Goal: Task Accomplishment & Management: Use online tool/utility

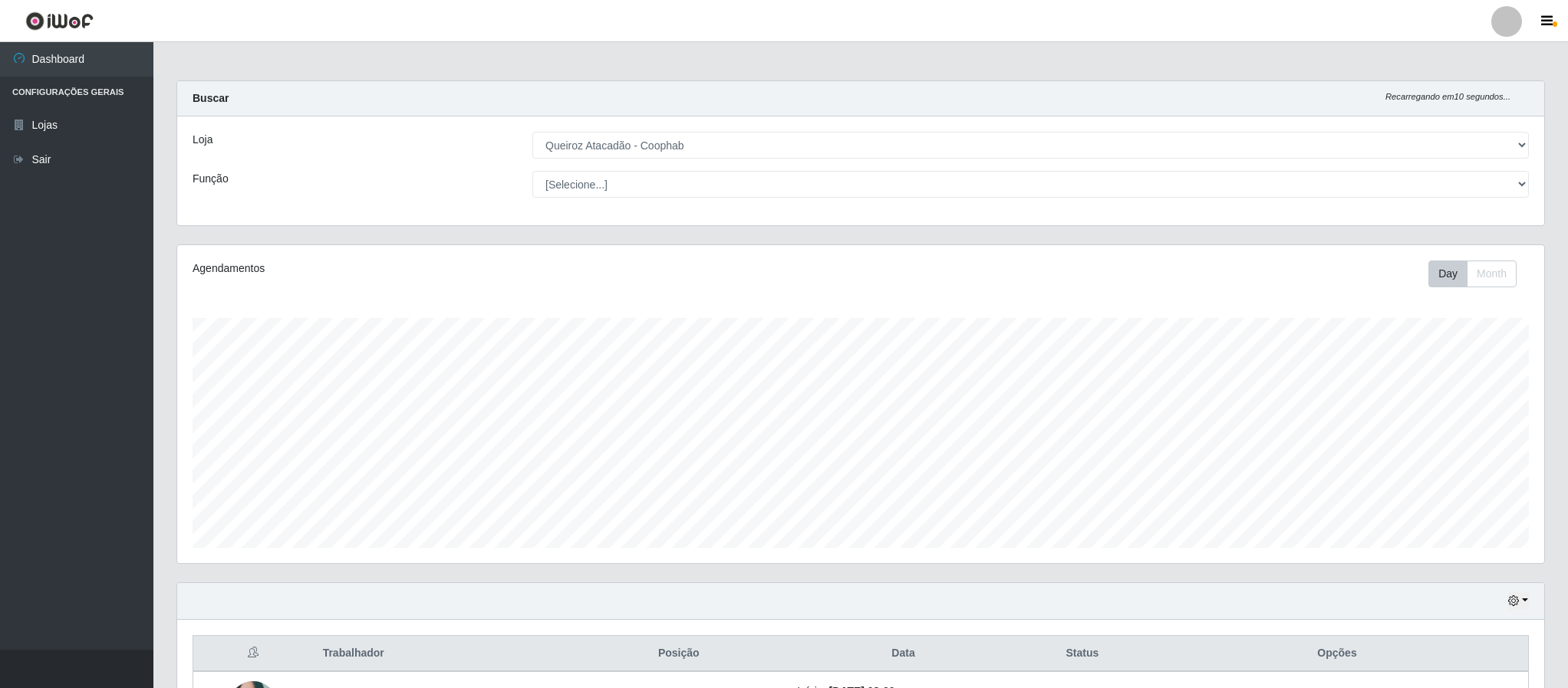
select select "463"
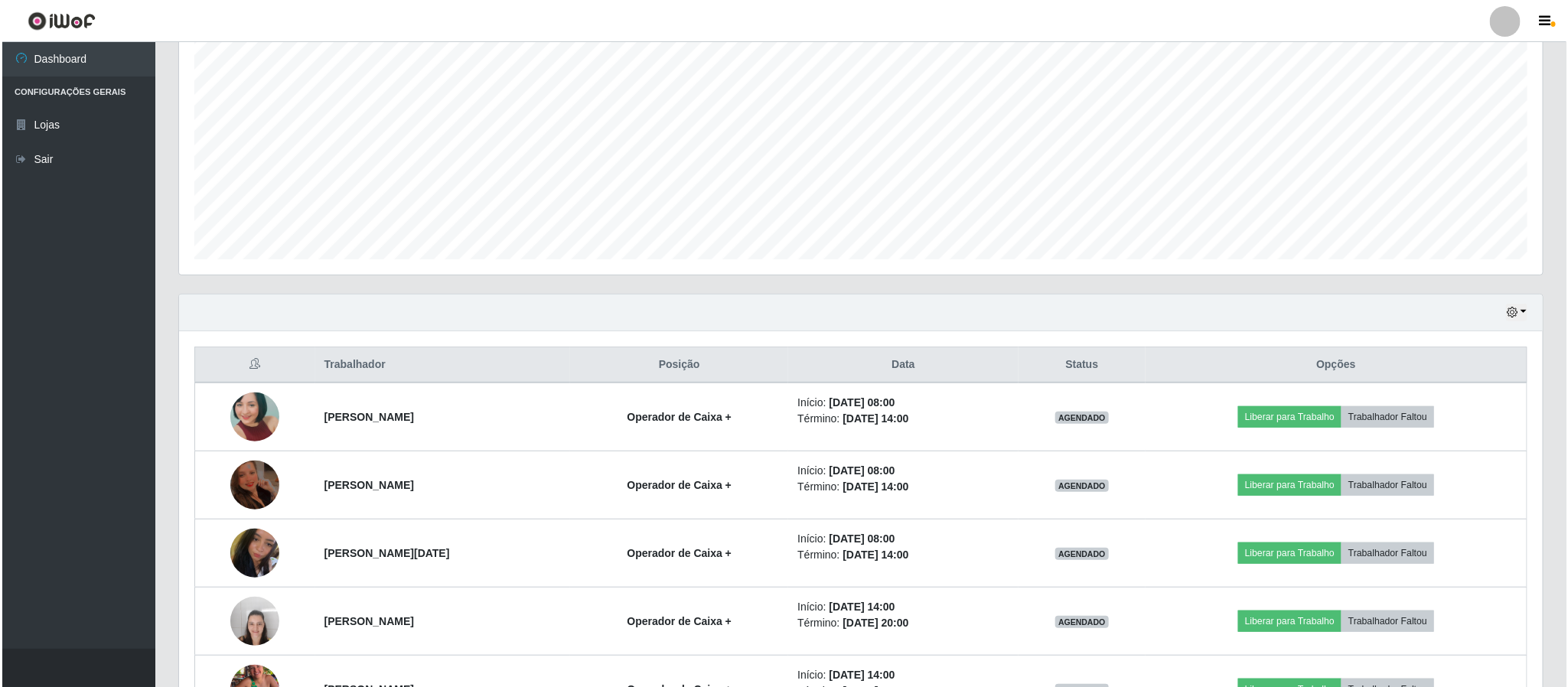
scroll to position [319, 1362]
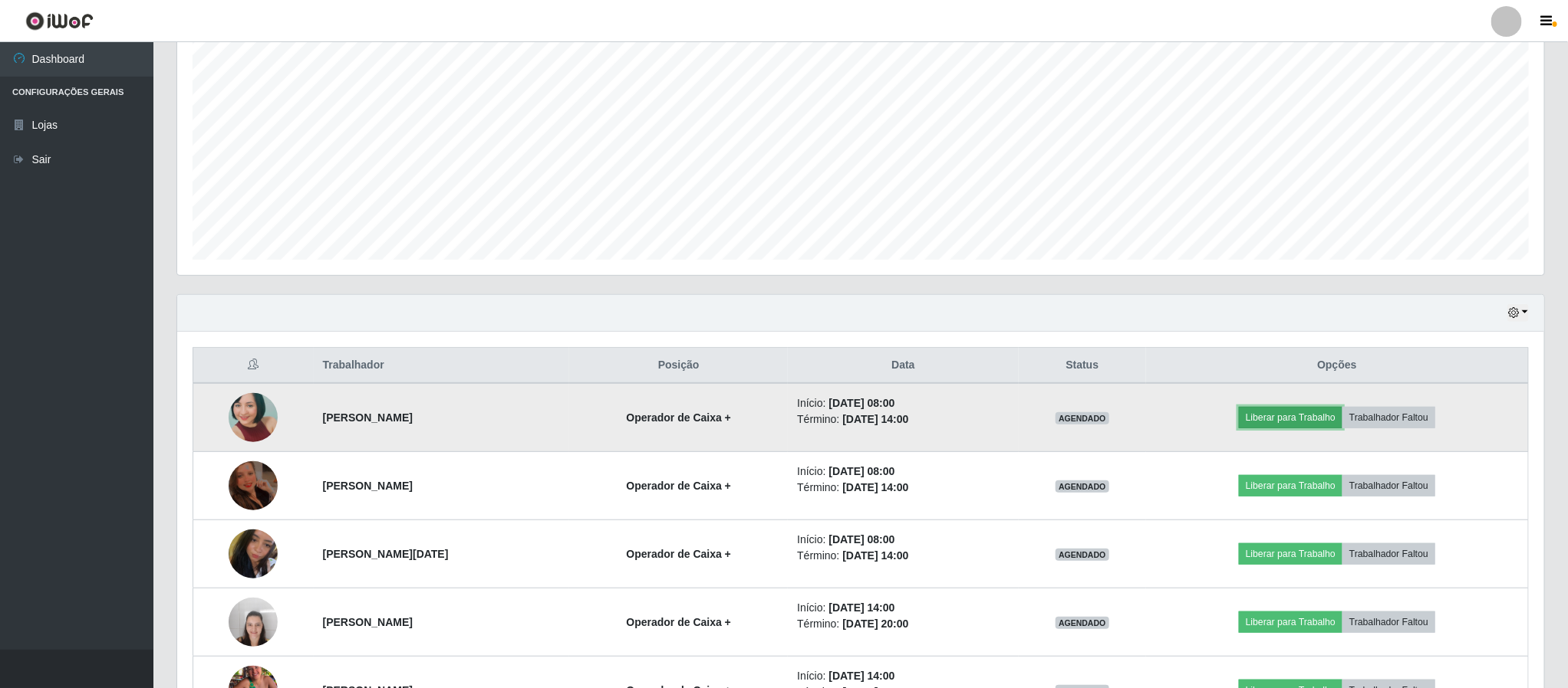
click at [1325, 423] on button "Liberar para Trabalho" at bounding box center [1290, 417] width 104 height 22
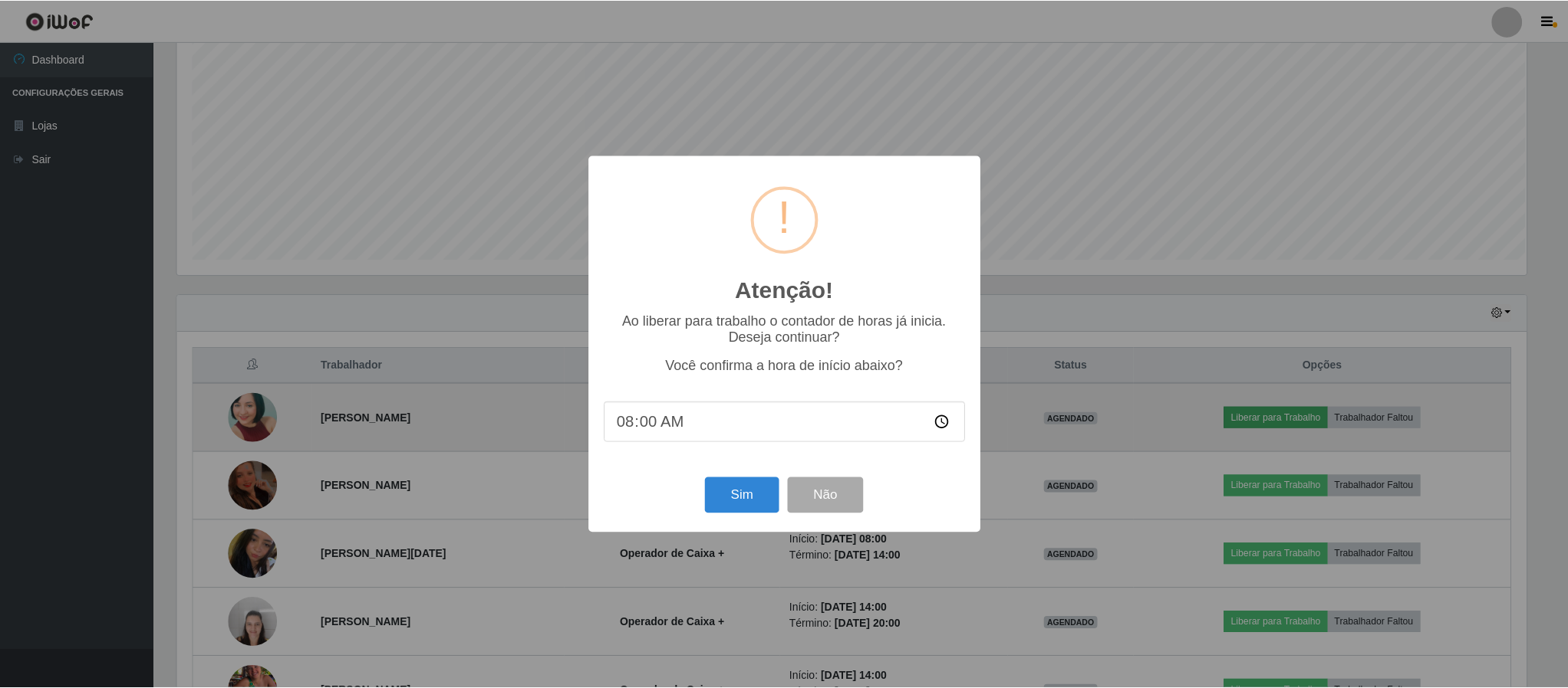
scroll to position [320, 1353]
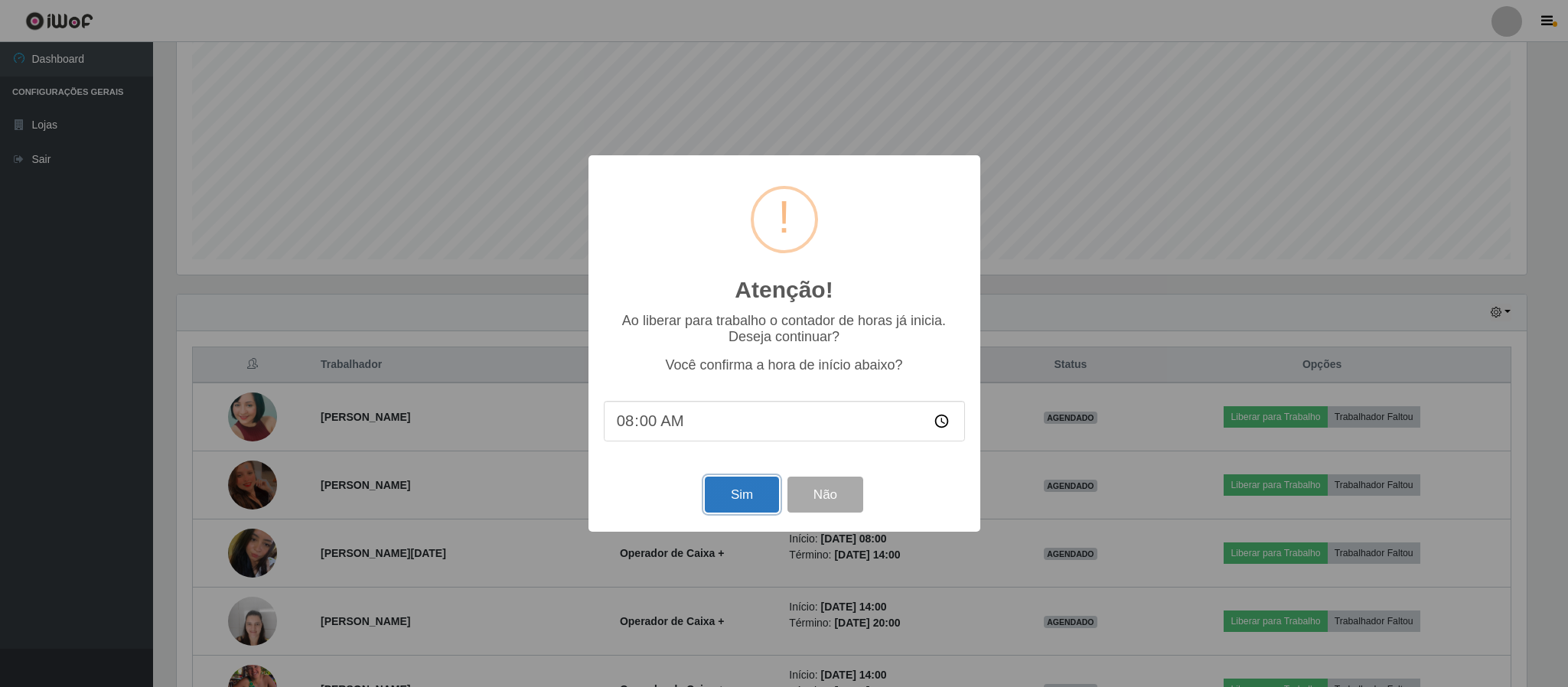
click at [733, 487] on button "Sim" at bounding box center [742, 494] width 74 height 36
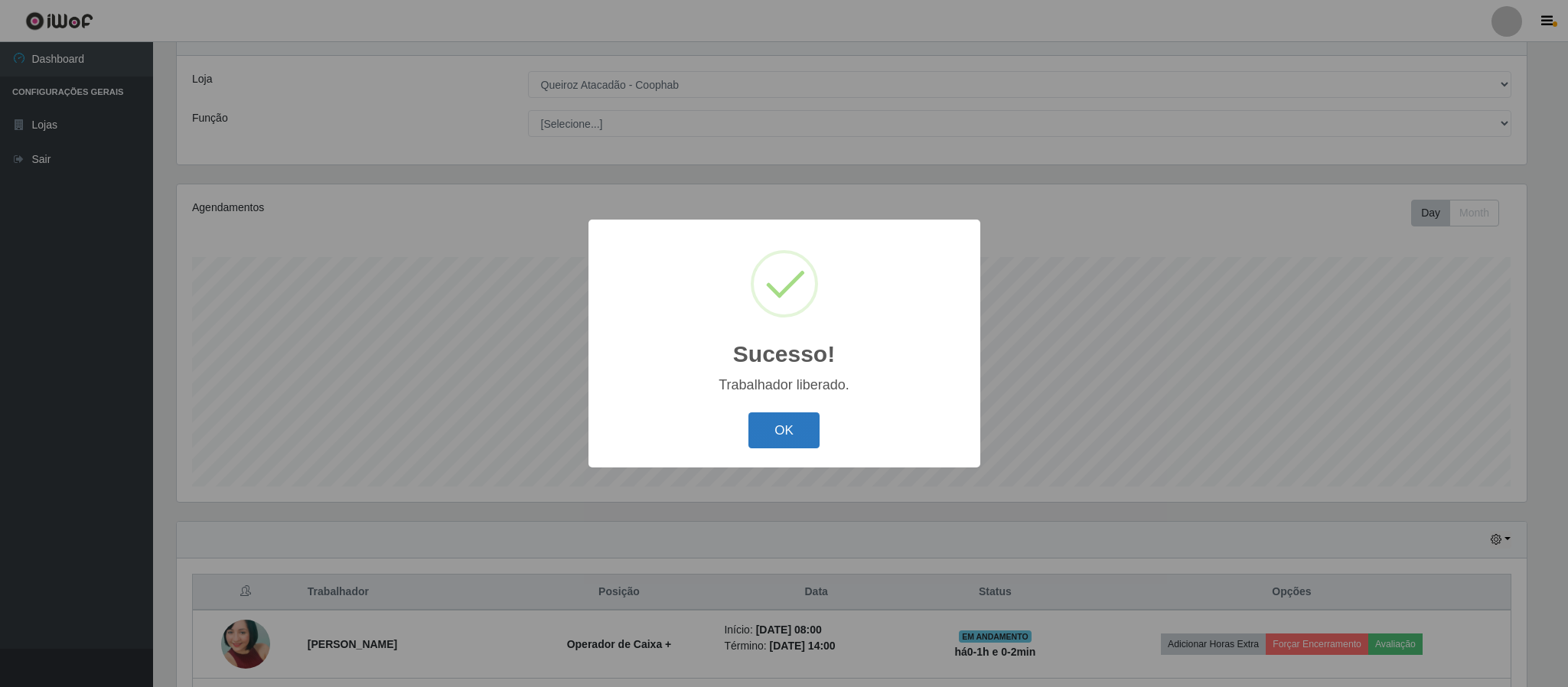
click at [816, 432] on button "OK" at bounding box center [784, 430] width 71 height 36
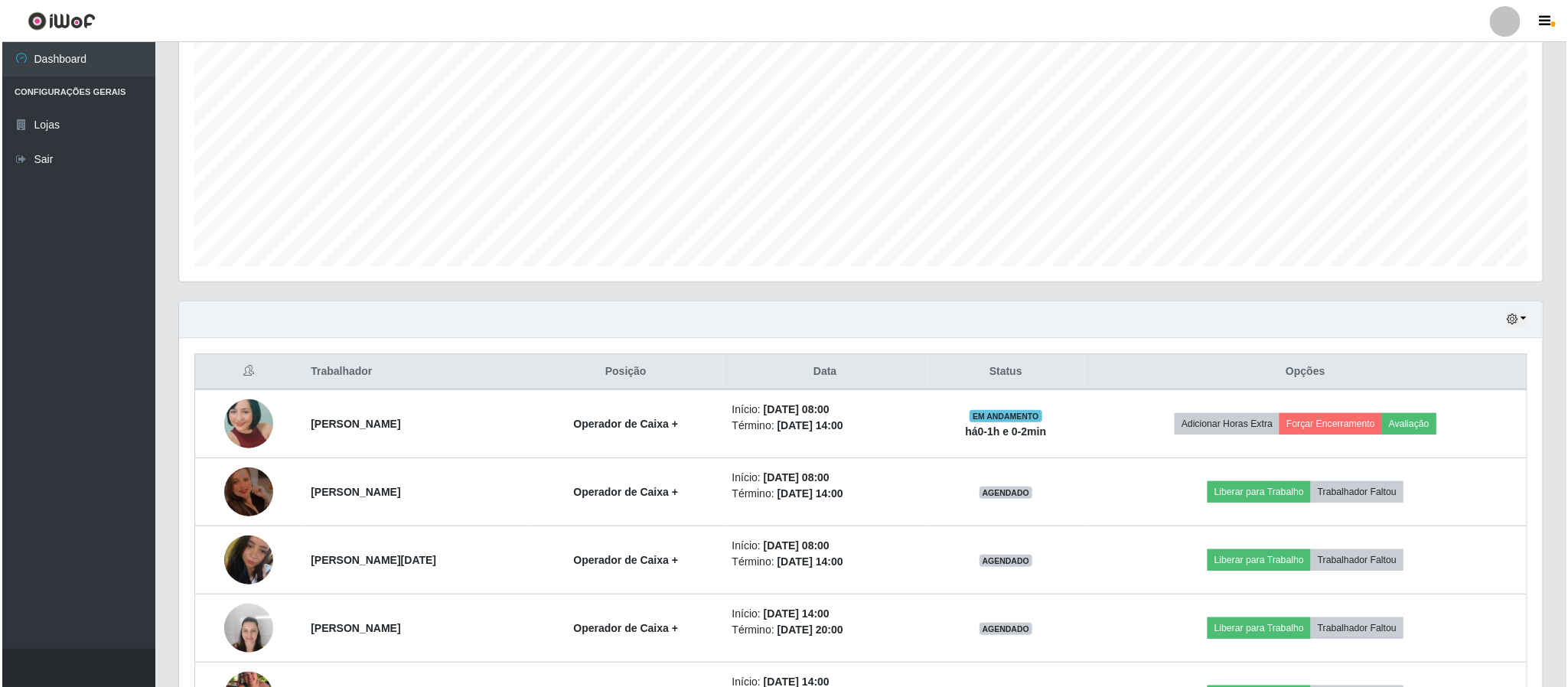
scroll to position [403, 0]
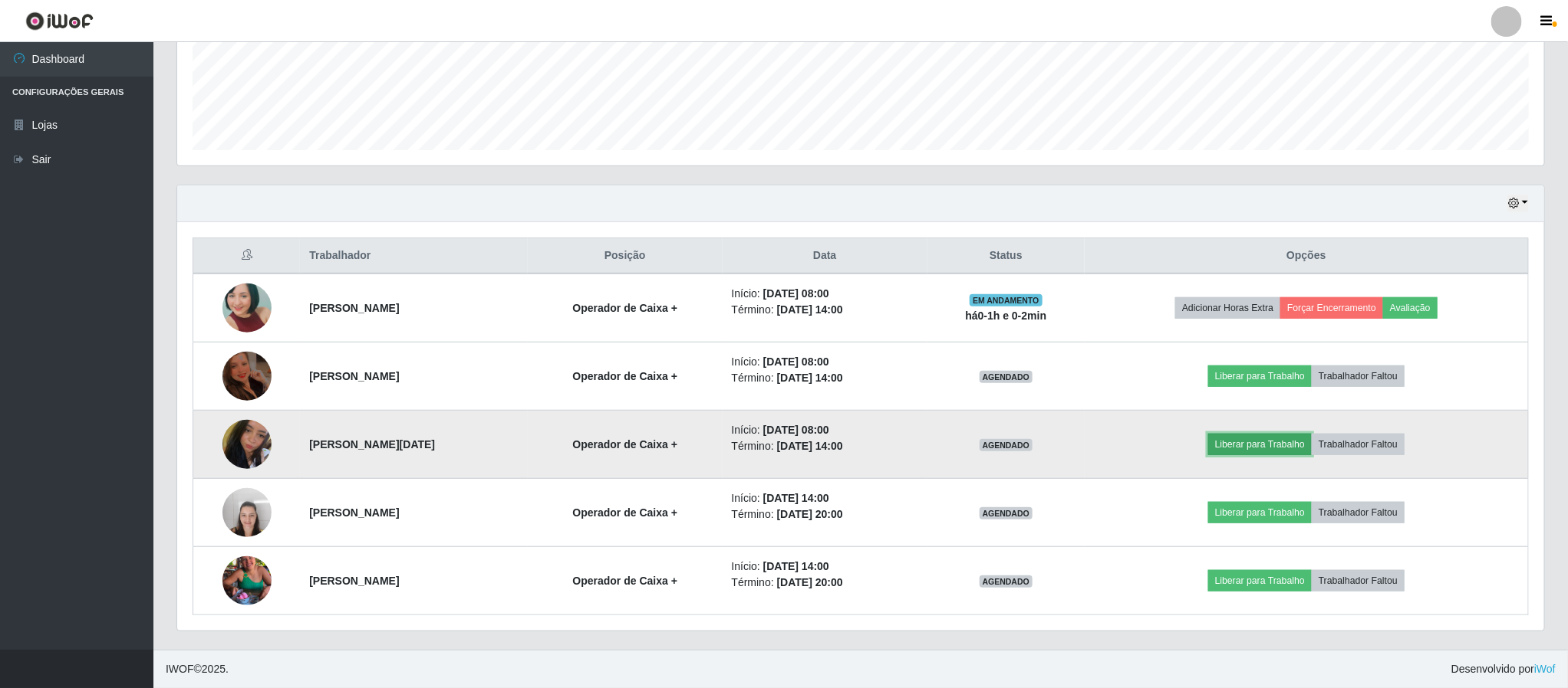
click at [1261, 444] on button "Liberar para Trabalho" at bounding box center [1260, 444] width 104 height 22
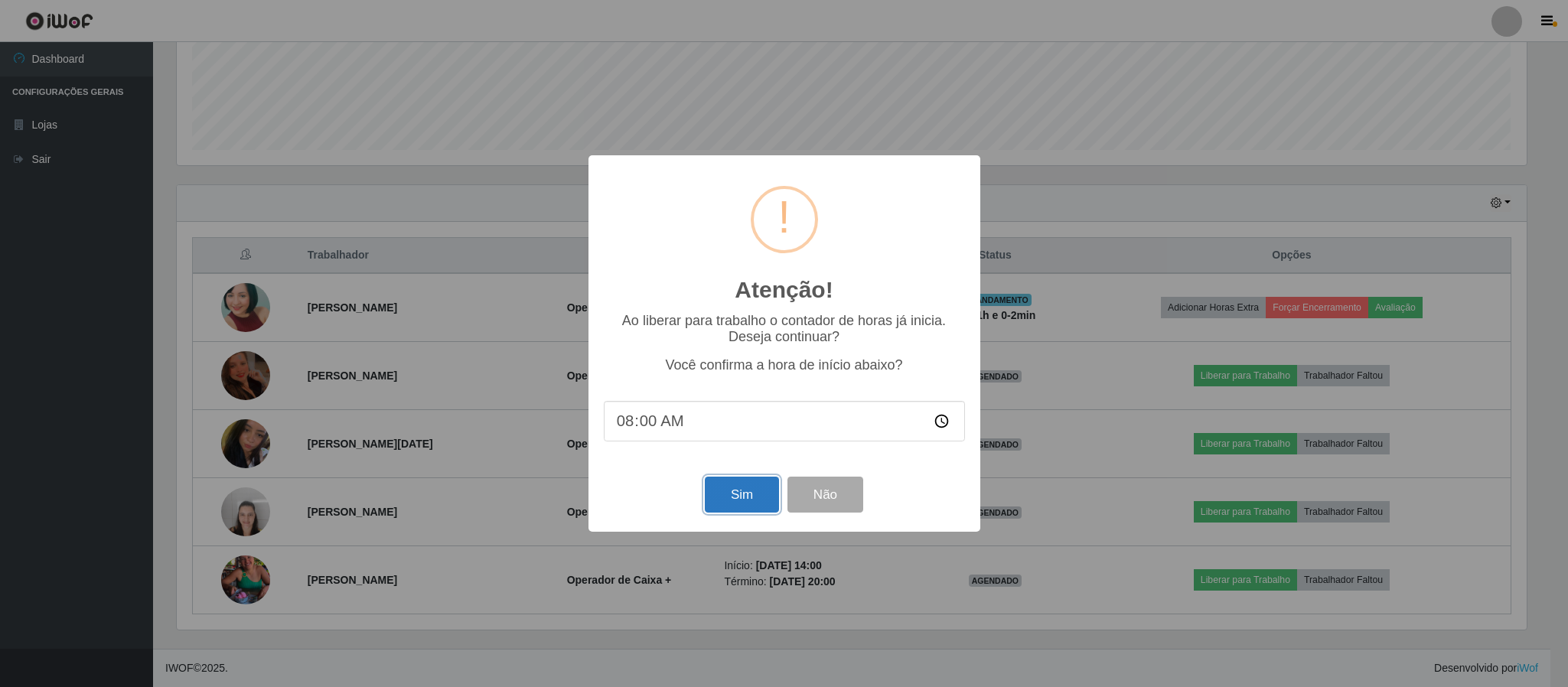
click at [731, 493] on button "Sim" at bounding box center [742, 494] width 74 height 36
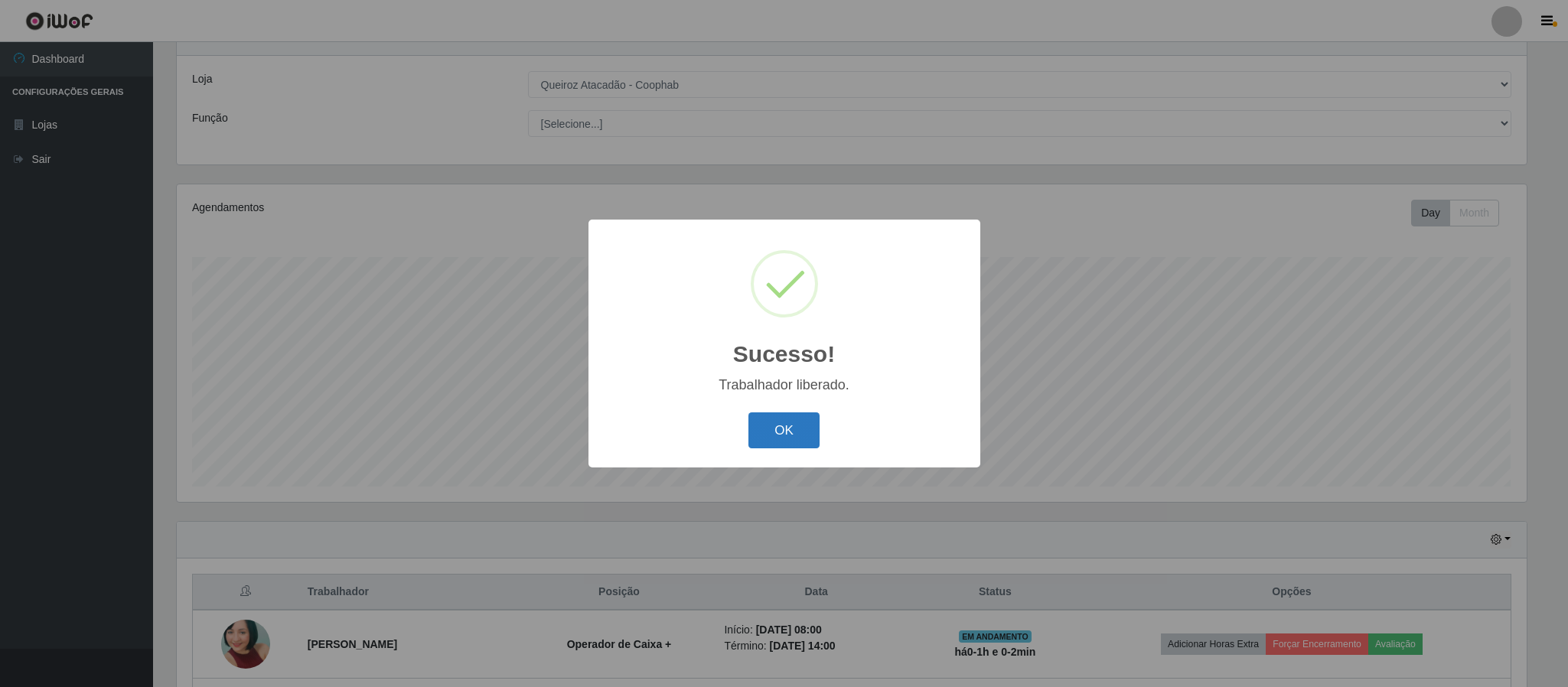
click at [801, 425] on button "OK" at bounding box center [784, 430] width 71 height 36
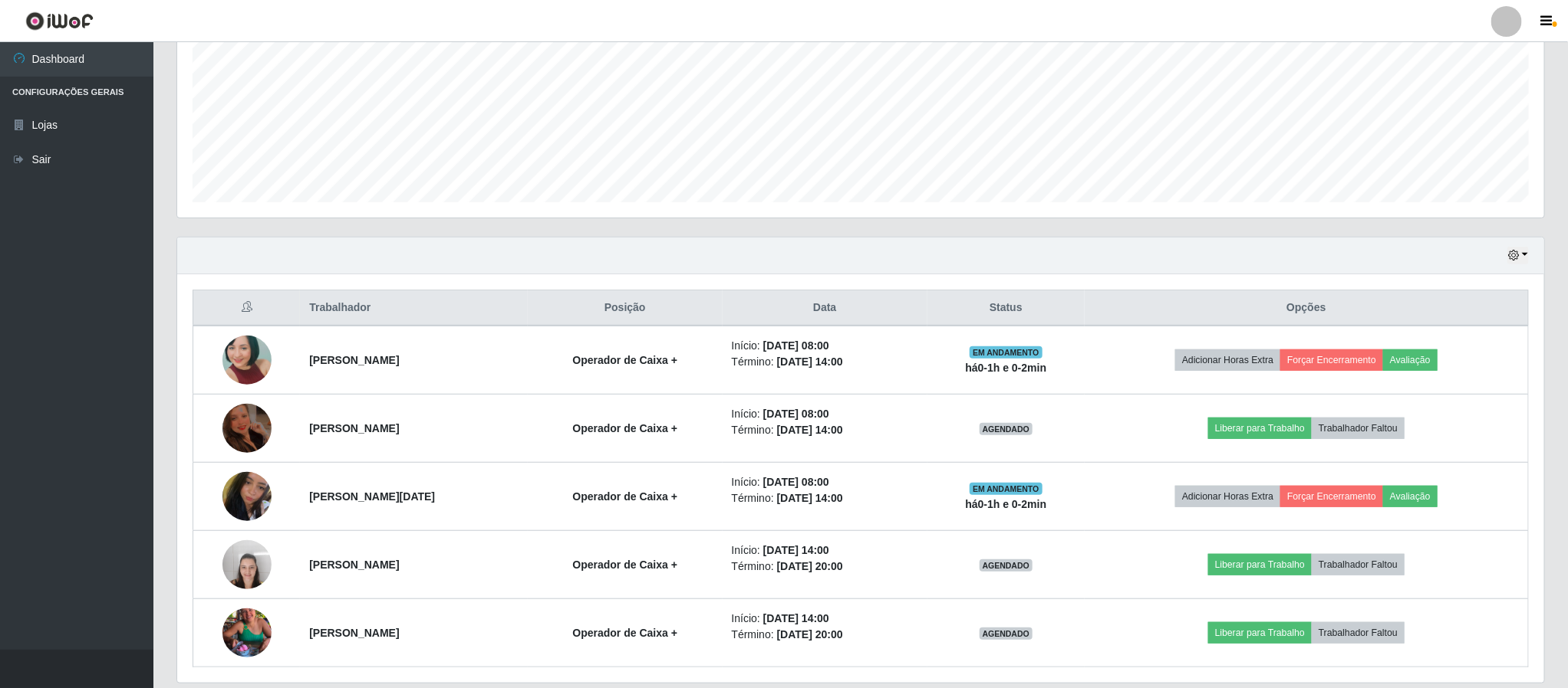
scroll to position [403, 0]
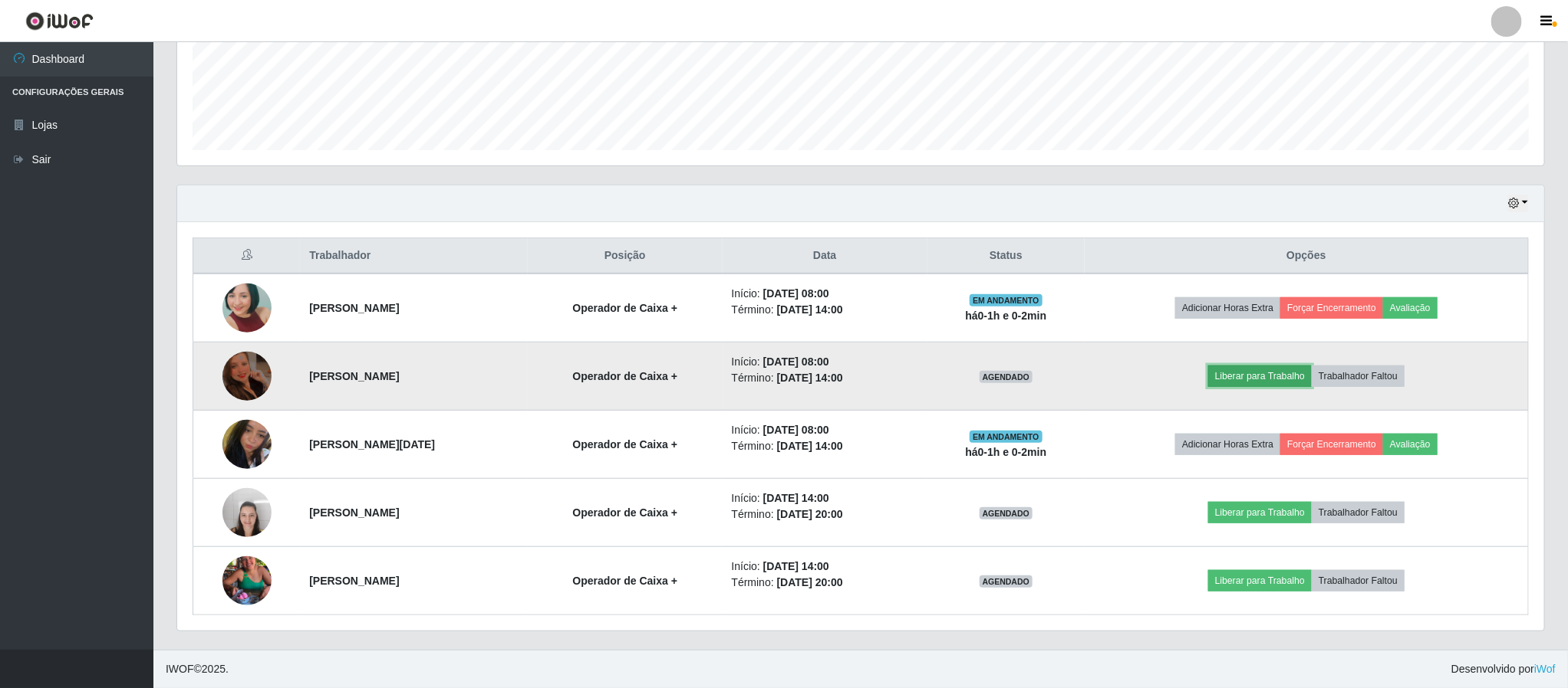
click at [1270, 370] on button "Liberar para Trabalho" at bounding box center [1260, 376] width 104 height 22
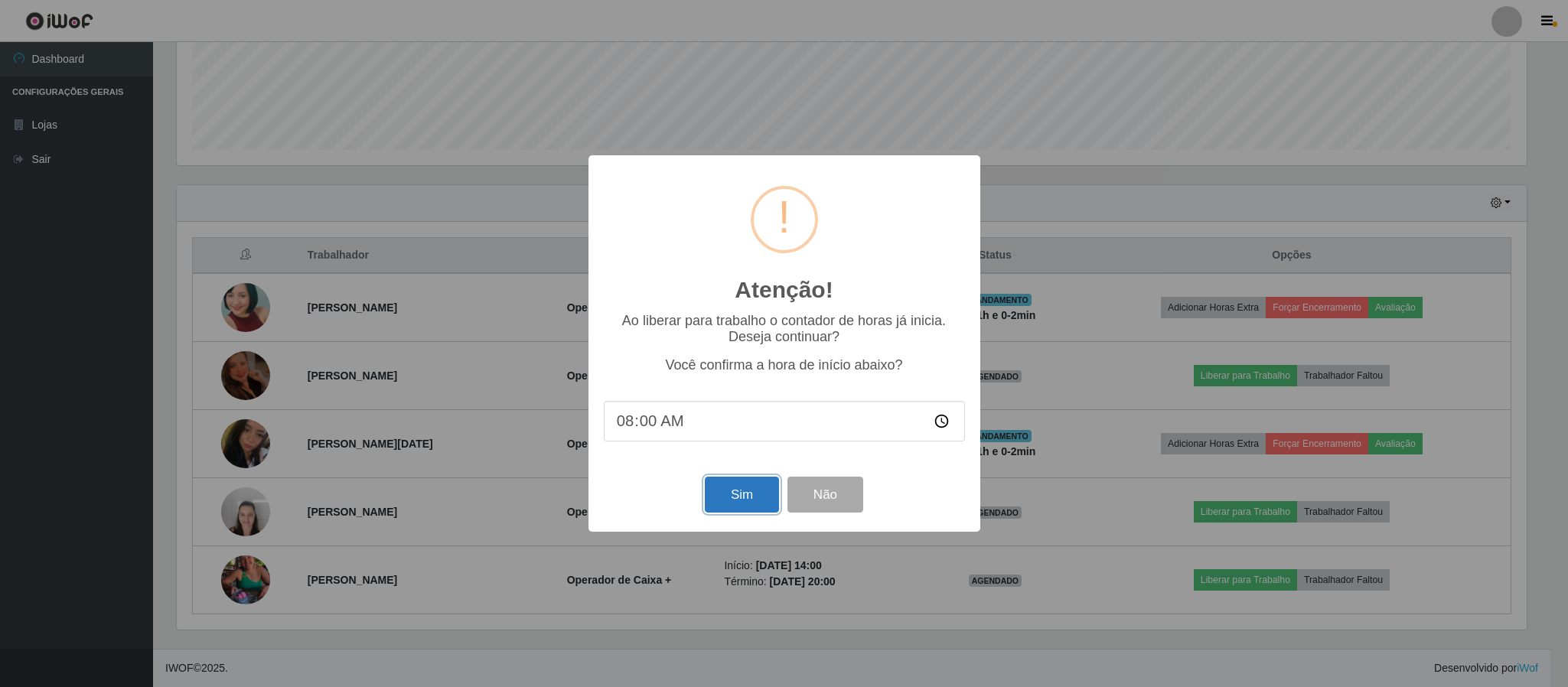
click at [730, 504] on button "Sim" at bounding box center [742, 494] width 74 height 36
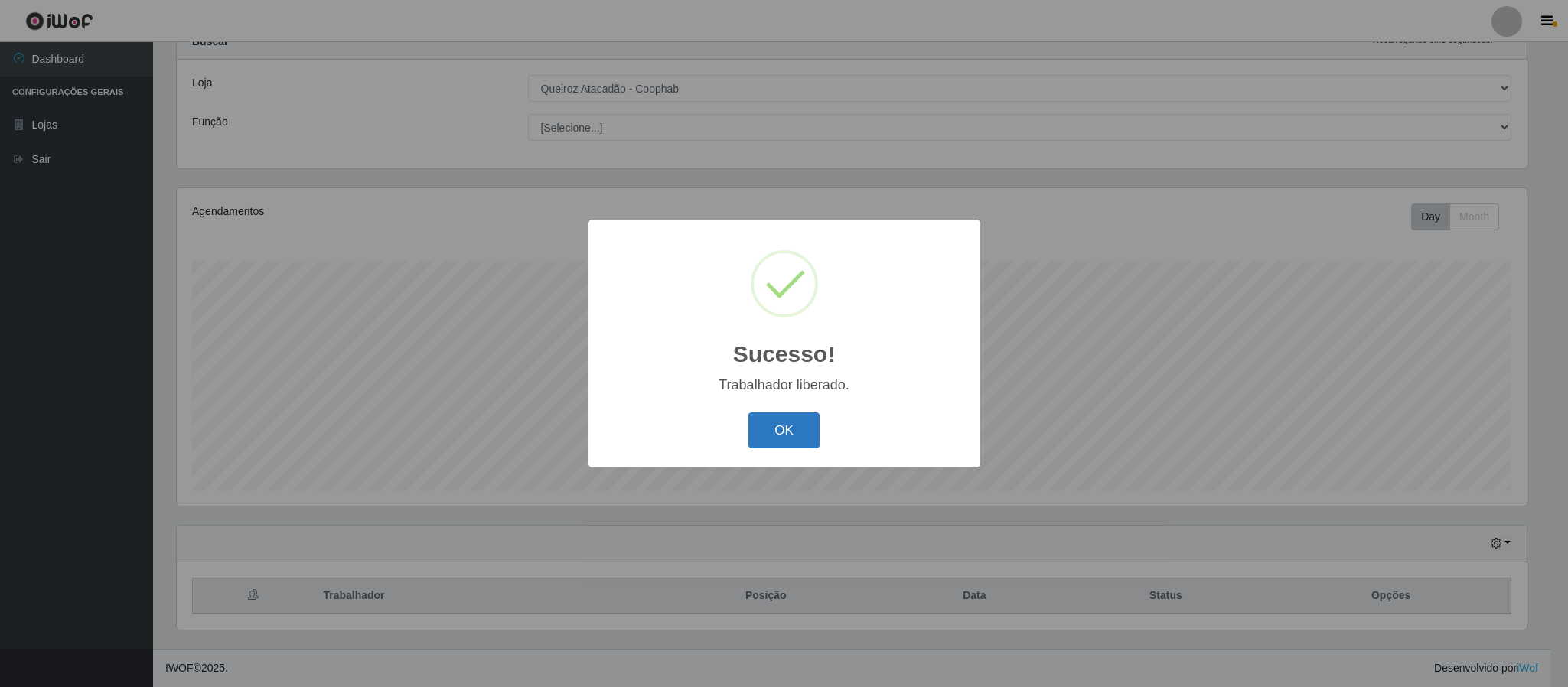
click at [799, 443] on button "OK" at bounding box center [784, 430] width 71 height 36
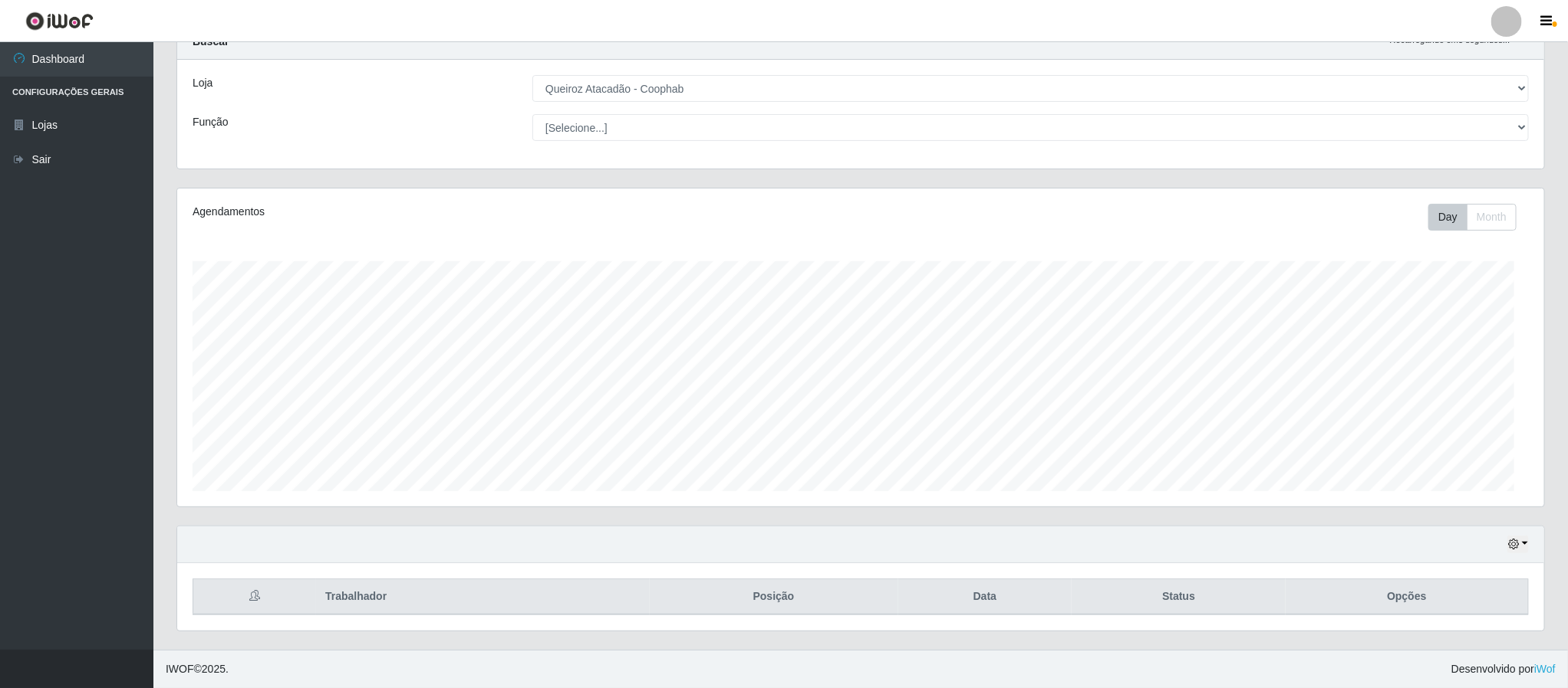
scroll to position [0, 0]
